Goal: Communication & Community: Ask a question

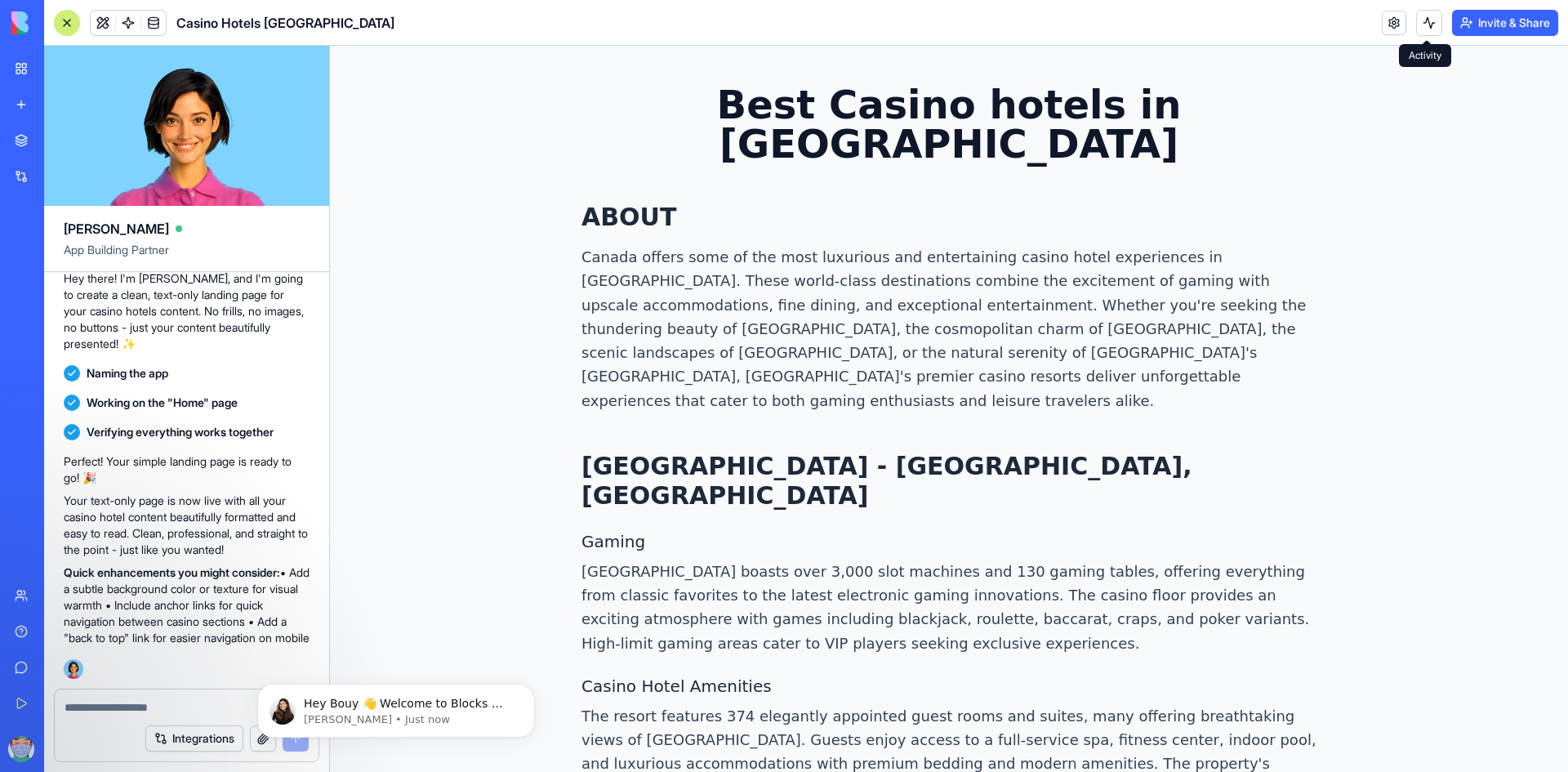
drag, startPoint x: 1123, startPoint y: 0, endPoint x: 1496, endPoint y: 22, distance: 373.6
click at [1496, 22] on button "Invite & Share" at bounding box center [1505, 23] width 106 height 26
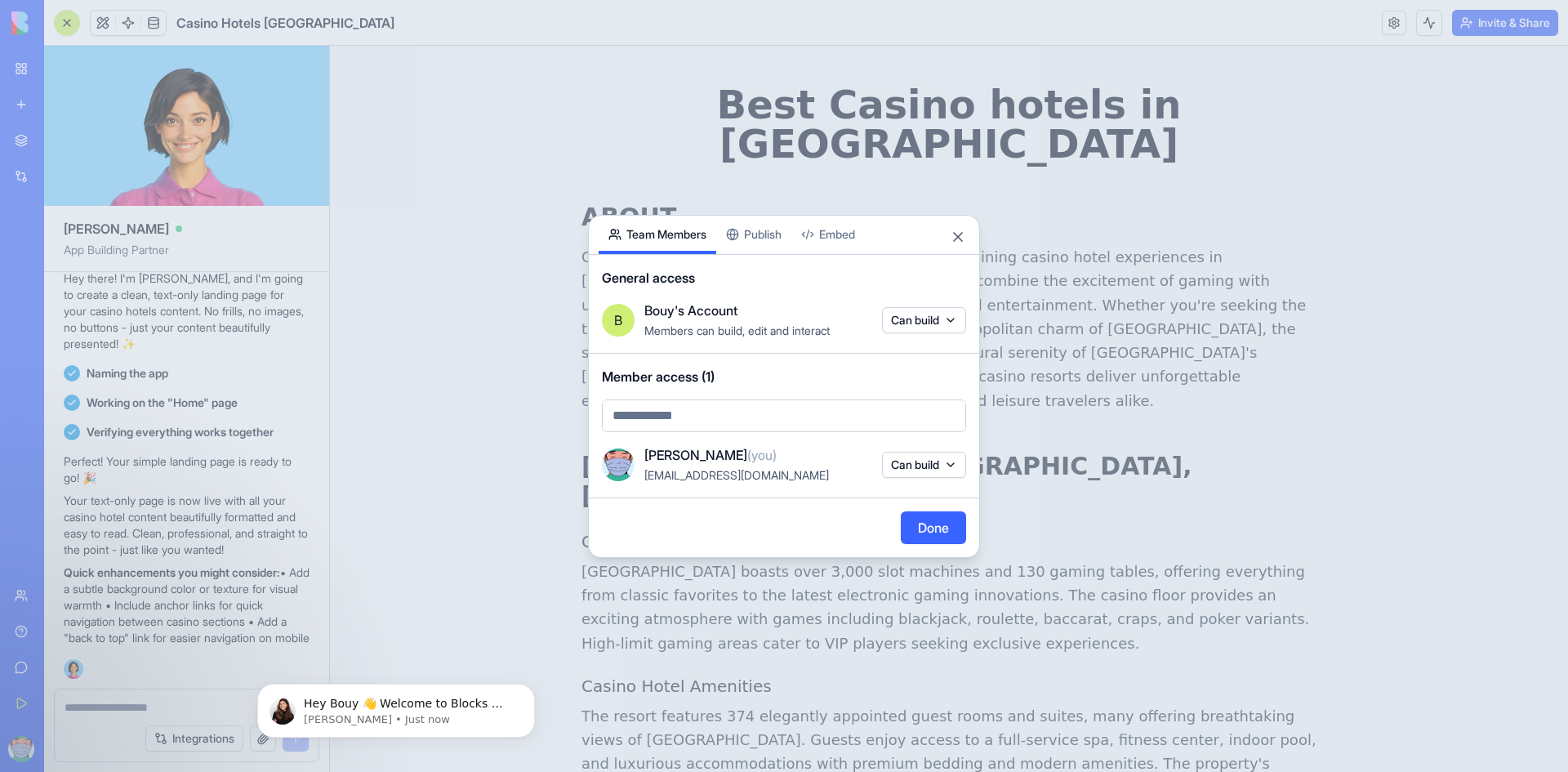
click at [767, 226] on button "Publish" at bounding box center [754, 235] width 75 height 38
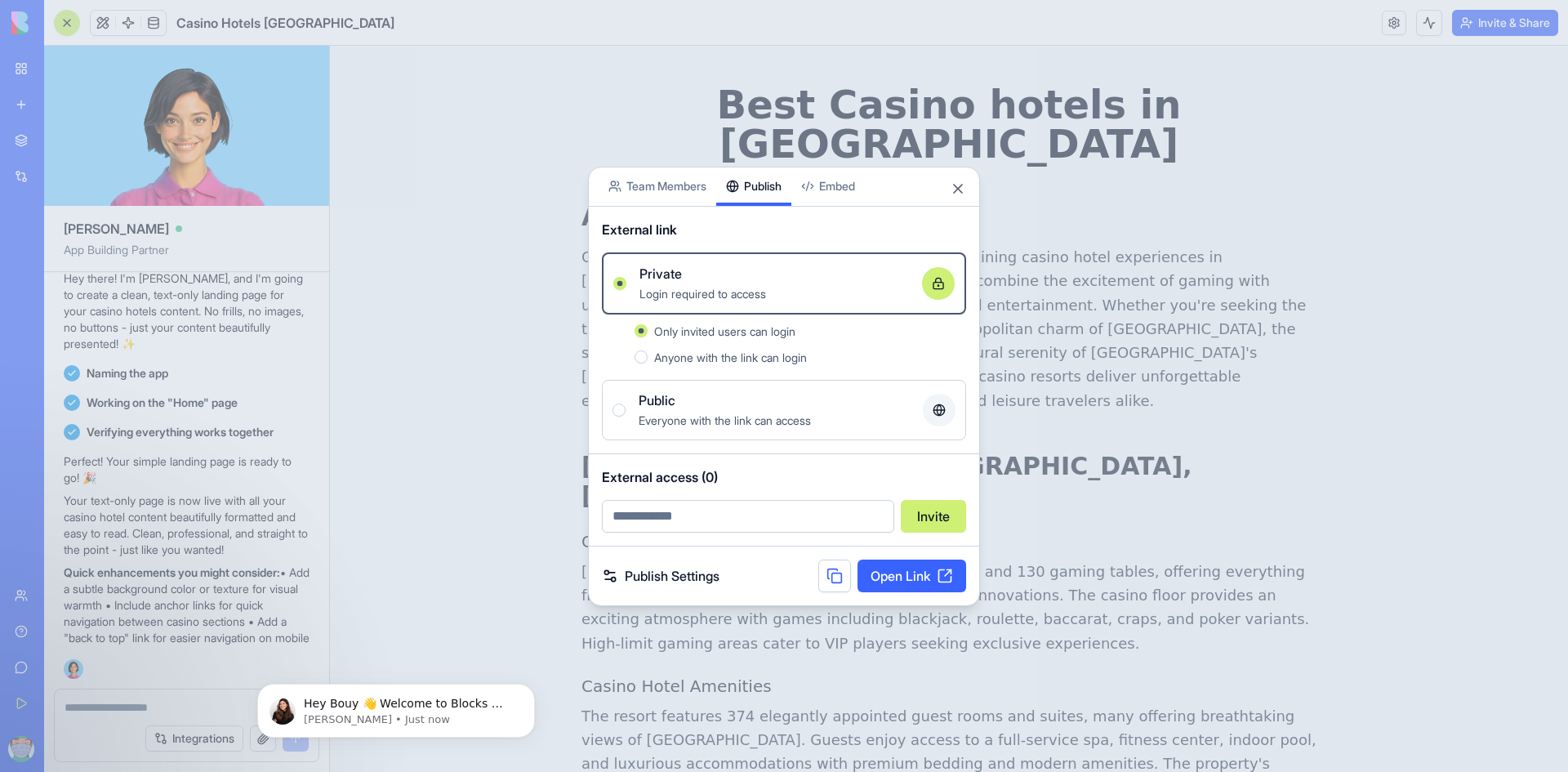
click at [688, 356] on span "Anyone with the link can login" at bounding box center [730, 357] width 152 height 14
click at [647, 356] on button "Anyone with the link can login" at bounding box center [640, 357] width 13 height 13
click at [781, 405] on div "Public" at bounding box center [774, 400] width 271 height 20
click at [626, 405] on button "Public Everyone with the link can access" at bounding box center [619, 409] width 13 height 13
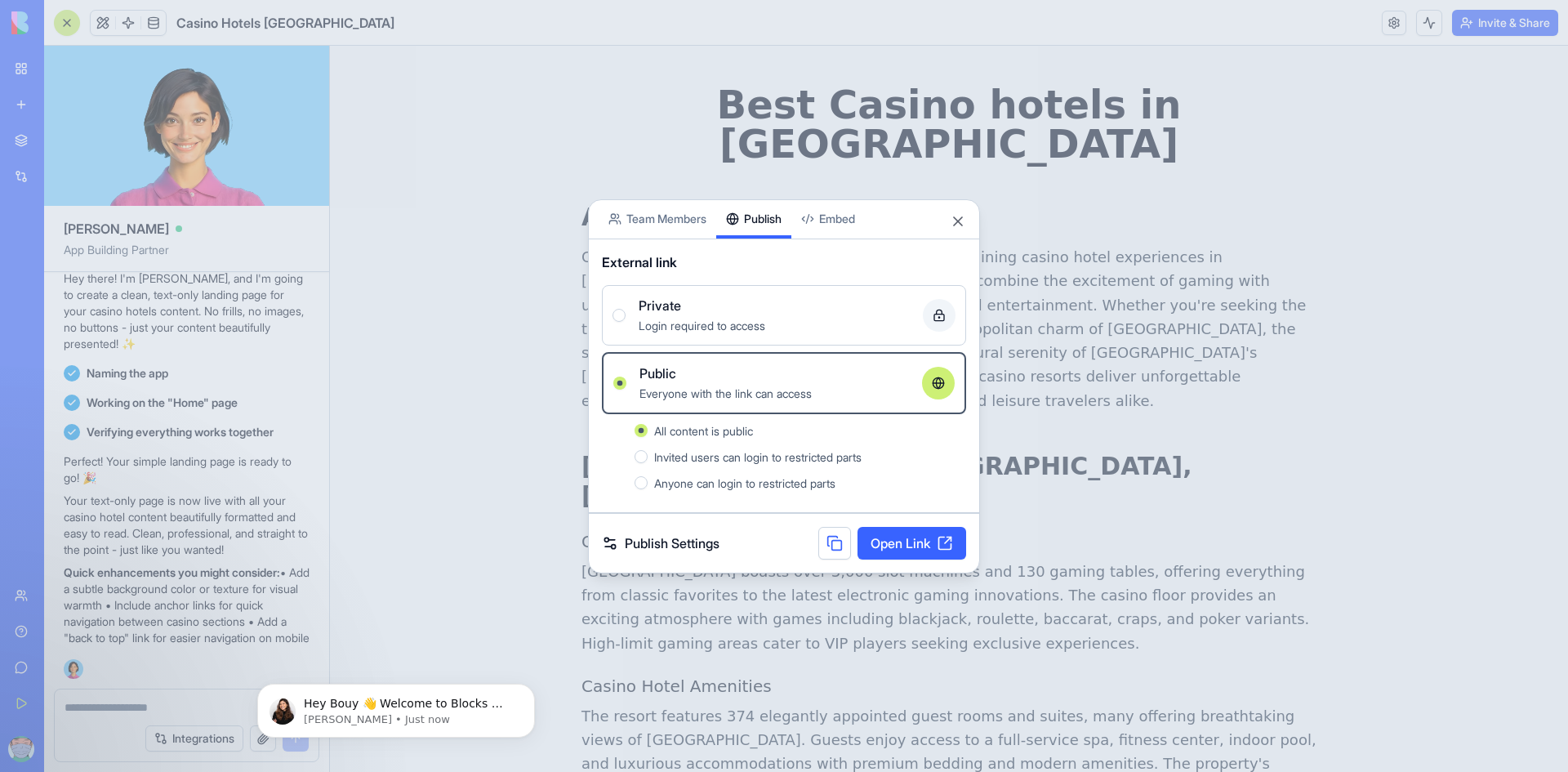
click at [876, 544] on link "Open Link" at bounding box center [912, 544] width 109 height 33
click at [966, 218] on div "Share App Team Members Publish Embed" at bounding box center [783, 219] width 390 height 39
click at [958, 228] on button "Close" at bounding box center [957, 221] width 16 height 16
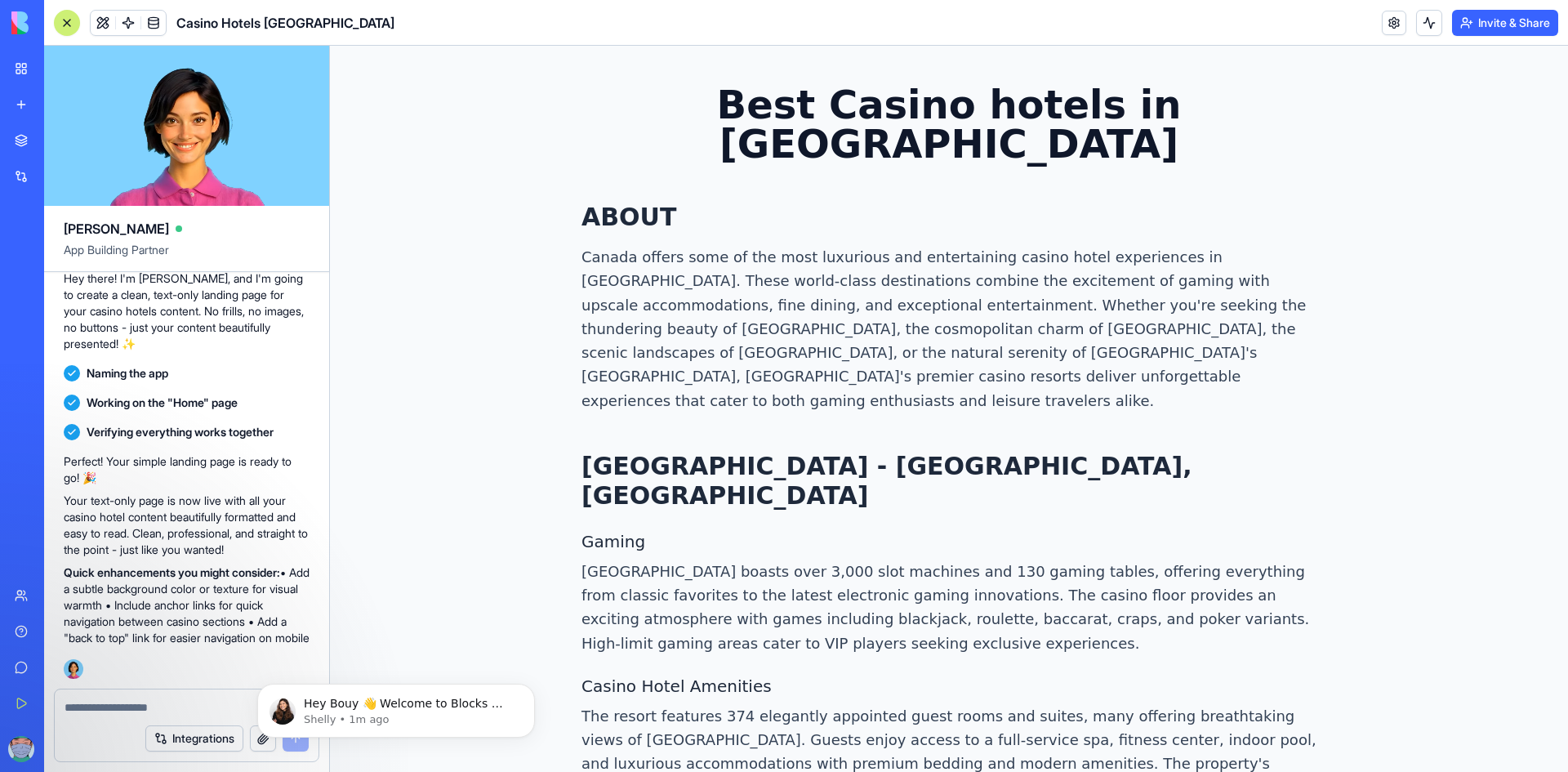
click at [125, 707] on textarea at bounding box center [187, 707] width 244 height 16
click at [258, 741] on body "Hey Bouy 👋 Welcome to Blocks 🙌 I'm here if you have any questions! [PERSON_NAME…" at bounding box center [395, 706] width 313 height 101
click at [526, 684] on icon "Dismiss notification" at bounding box center [530, 688] width 9 height 9
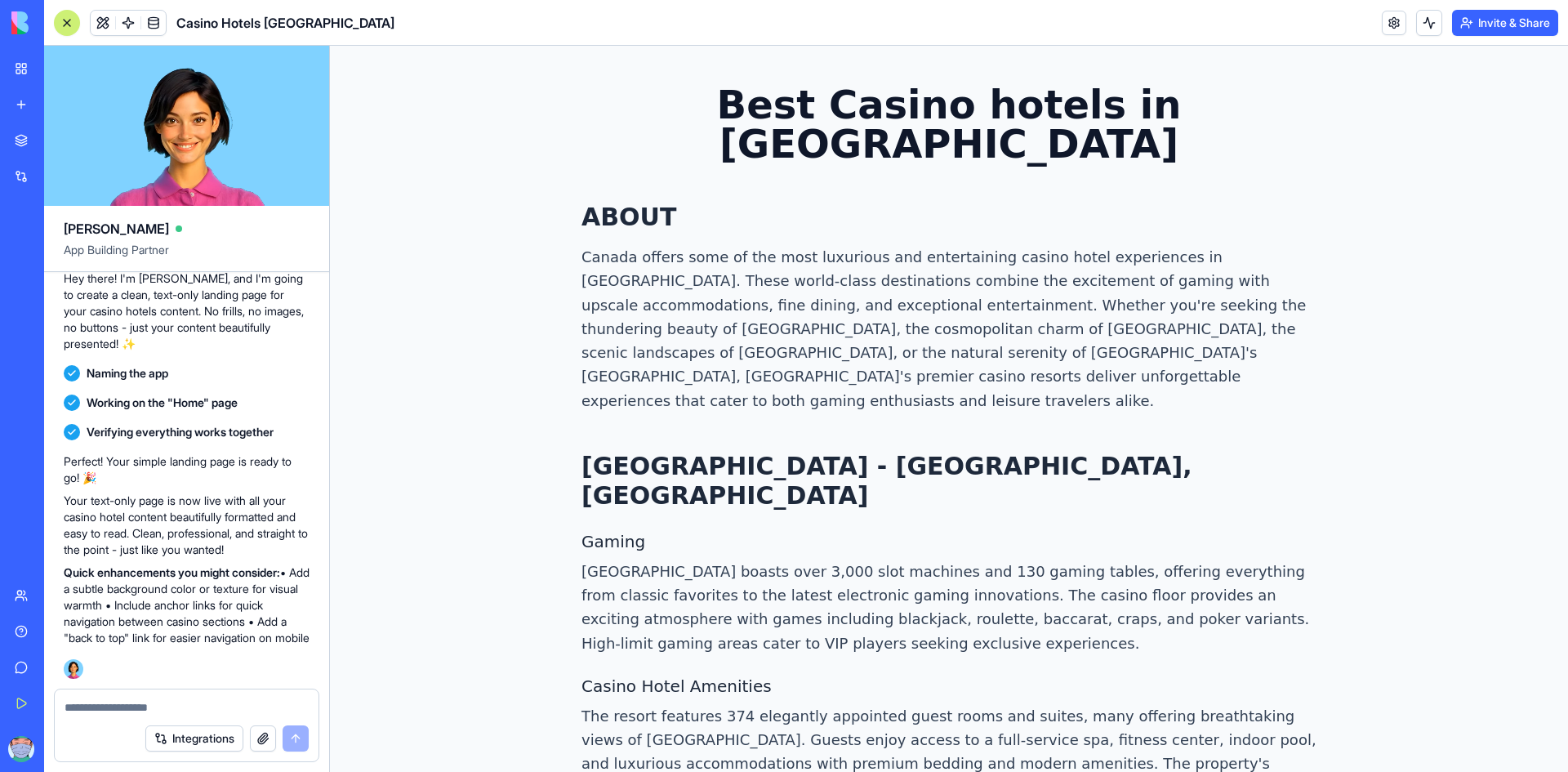
click at [260, 735] on button "button" at bounding box center [263, 738] width 26 height 26
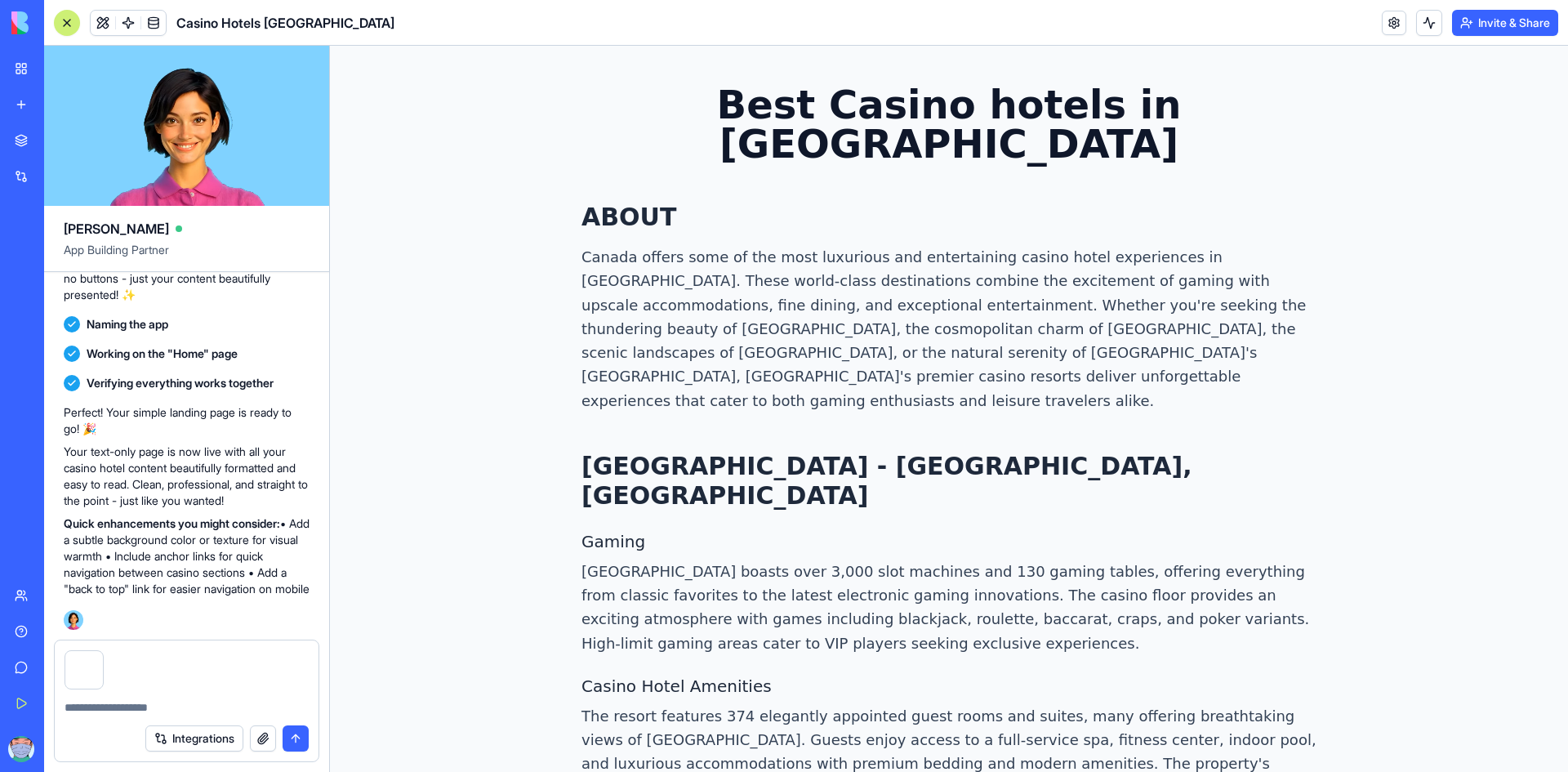
click at [142, 698] on div at bounding box center [186, 702] width 264 height 26
click at [135, 703] on textarea at bounding box center [187, 707] width 244 height 16
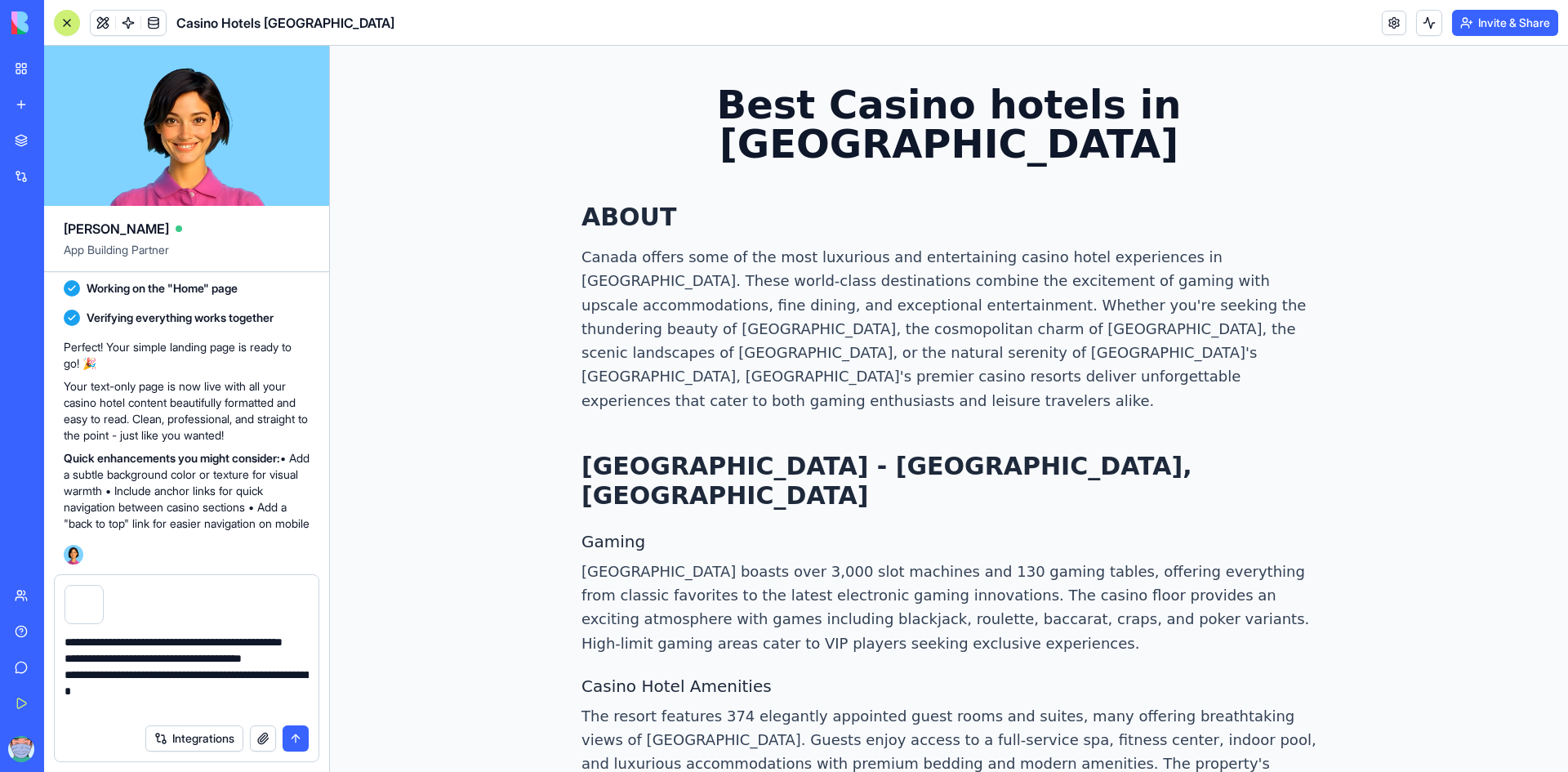
type textarea "**********"
